Goal: Transaction & Acquisition: Obtain resource

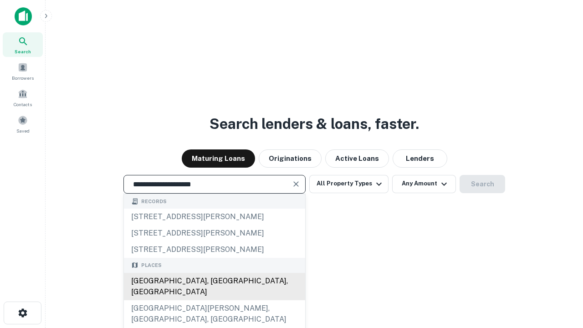
click at [214, 300] on div "[GEOGRAPHIC_DATA], [GEOGRAPHIC_DATA], [GEOGRAPHIC_DATA]" at bounding box center [214, 286] width 181 height 27
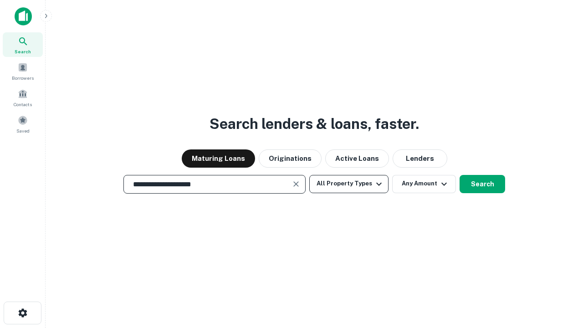
type input "**********"
click at [349, 183] on button "All Property Types" at bounding box center [348, 184] width 79 height 18
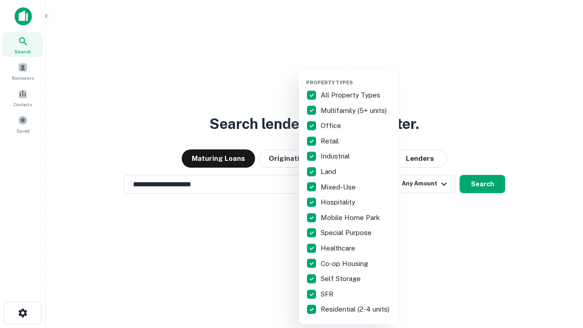
click at [356, 76] on button "button" at bounding box center [356, 76] width 100 height 0
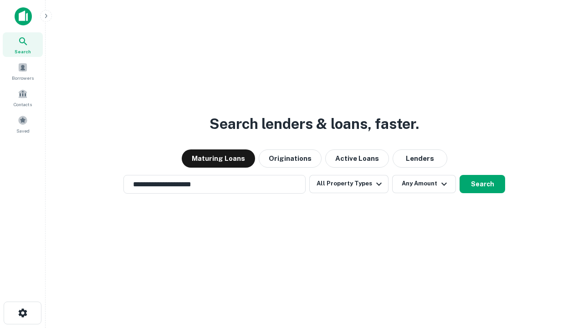
scroll to position [14, 0]
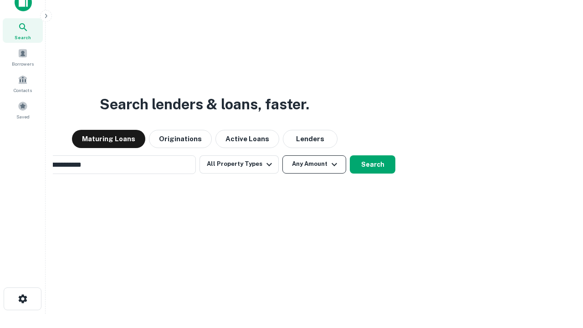
click at [282, 155] on button "Any Amount" at bounding box center [314, 164] width 64 height 18
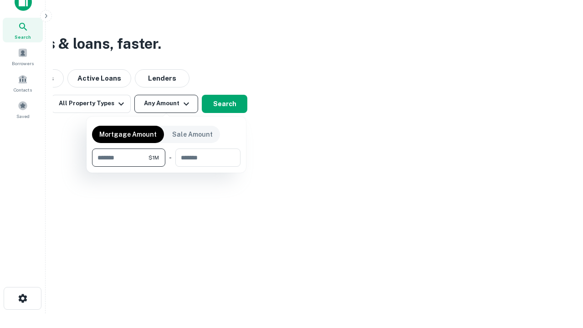
type input "*******"
click at [166, 167] on button "button" at bounding box center [166, 167] width 148 height 0
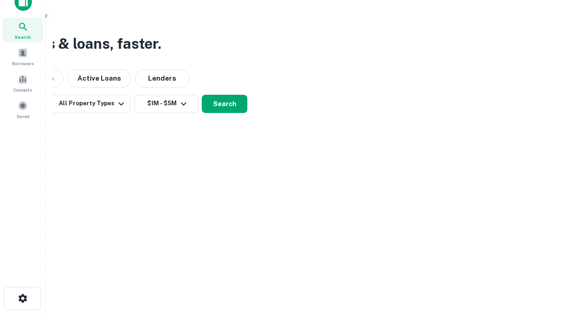
scroll to position [5, 168]
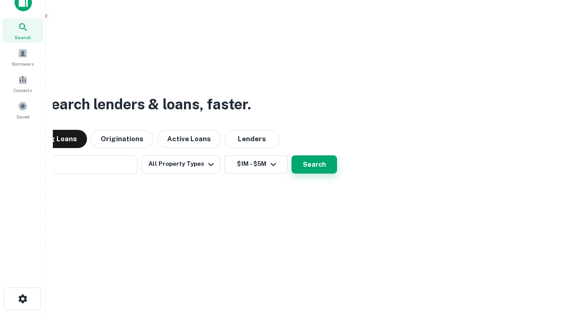
click at [291, 155] on button "Search" at bounding box center [314, 164] width 46 height 18
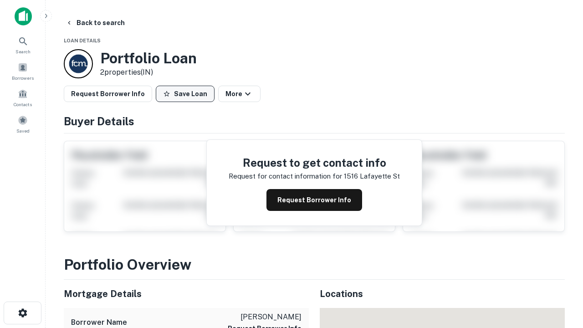
click at [185, 94] on button "Save Loan" at bounding box center [185, 94] width 59 height 16
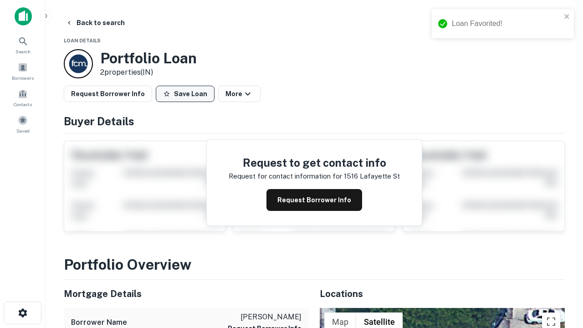
click at [187, 94] on button "Save Loan" at bounding box center [185, 94] width 59 height 16
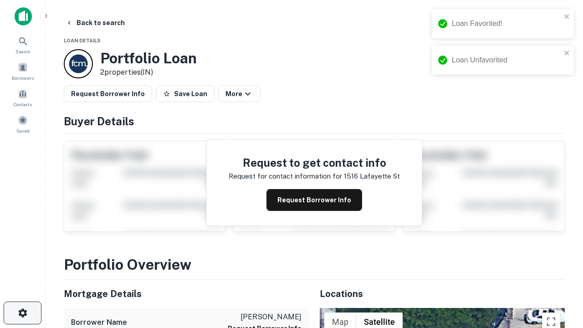
click at [22, 313] on icon "button" at bounding box center [22, 312] width 11 height 11
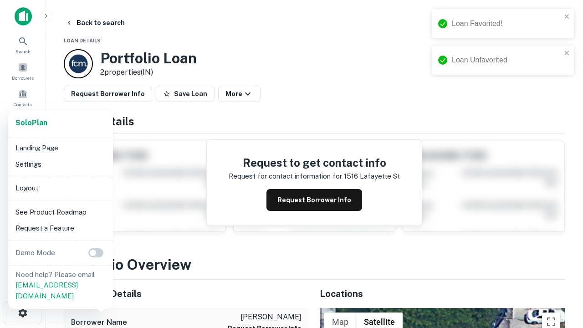
click at [60, 187] on li "Logout" at bounding box center [60, 188] width 97 height 16
